Goal: Obtain resource: Obtain resource

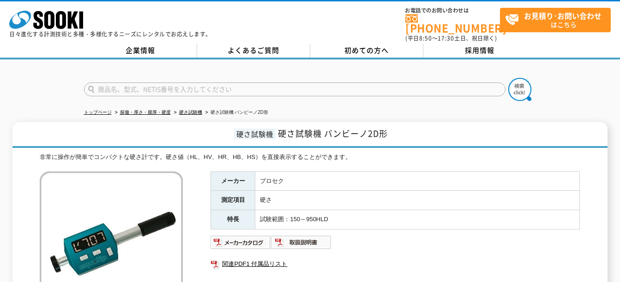
scroll to position [92, 0]
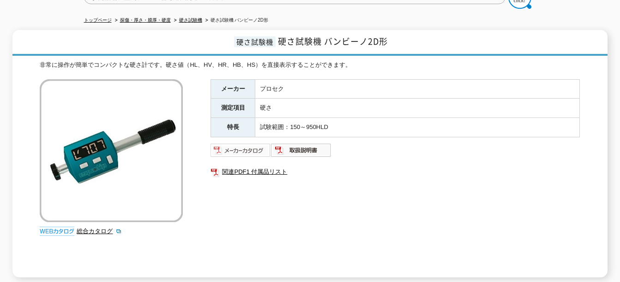
click at [247, 143] on img at bounding box center [240, 150] width 60 height 15
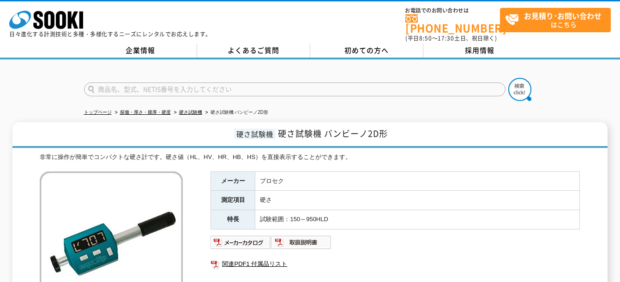
scroll to position [138, 0]
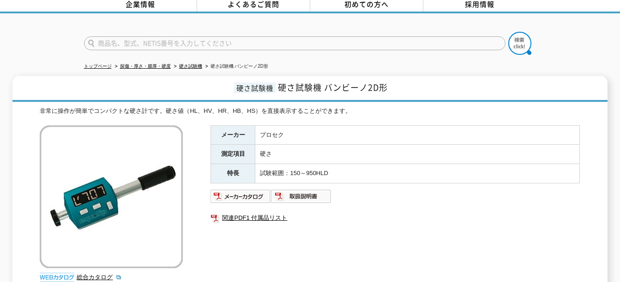
scroll to position [92, 0]
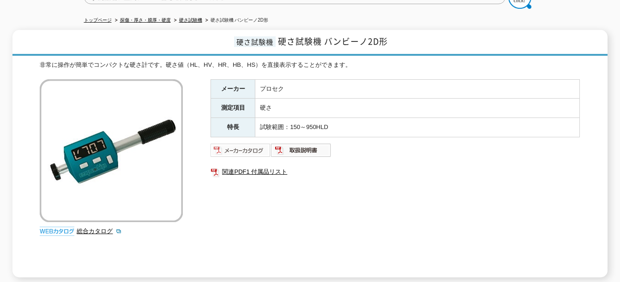
click at [255, 146] on img at bounding box center [240, 150] width 60 height 15
click at [305, 144] on img at bounding box center [301, 150] width 60 height 15
